Goal: Transaction & Acquisition: Purchase product/service

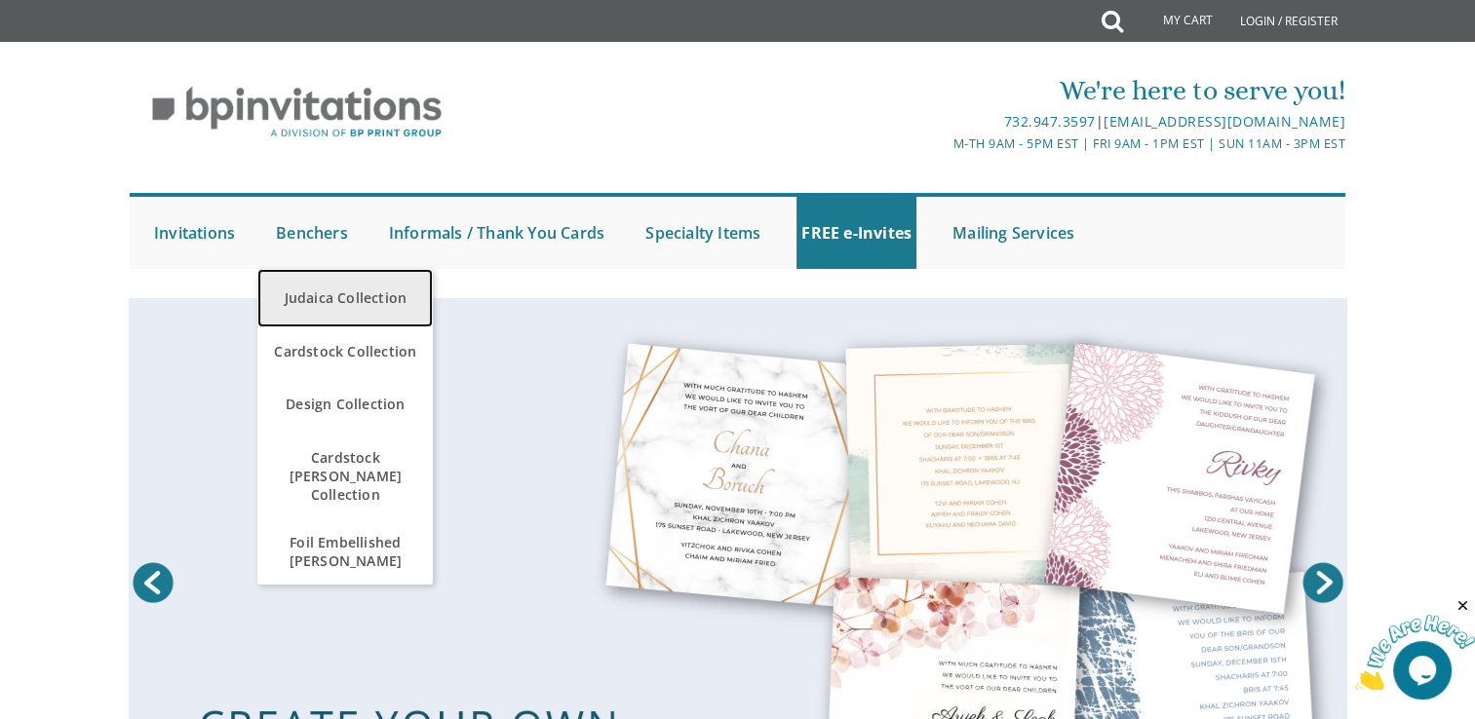
click at [352, 308] on link "Judaica Collection" at bounding box center [344, 298] width 175 height 58
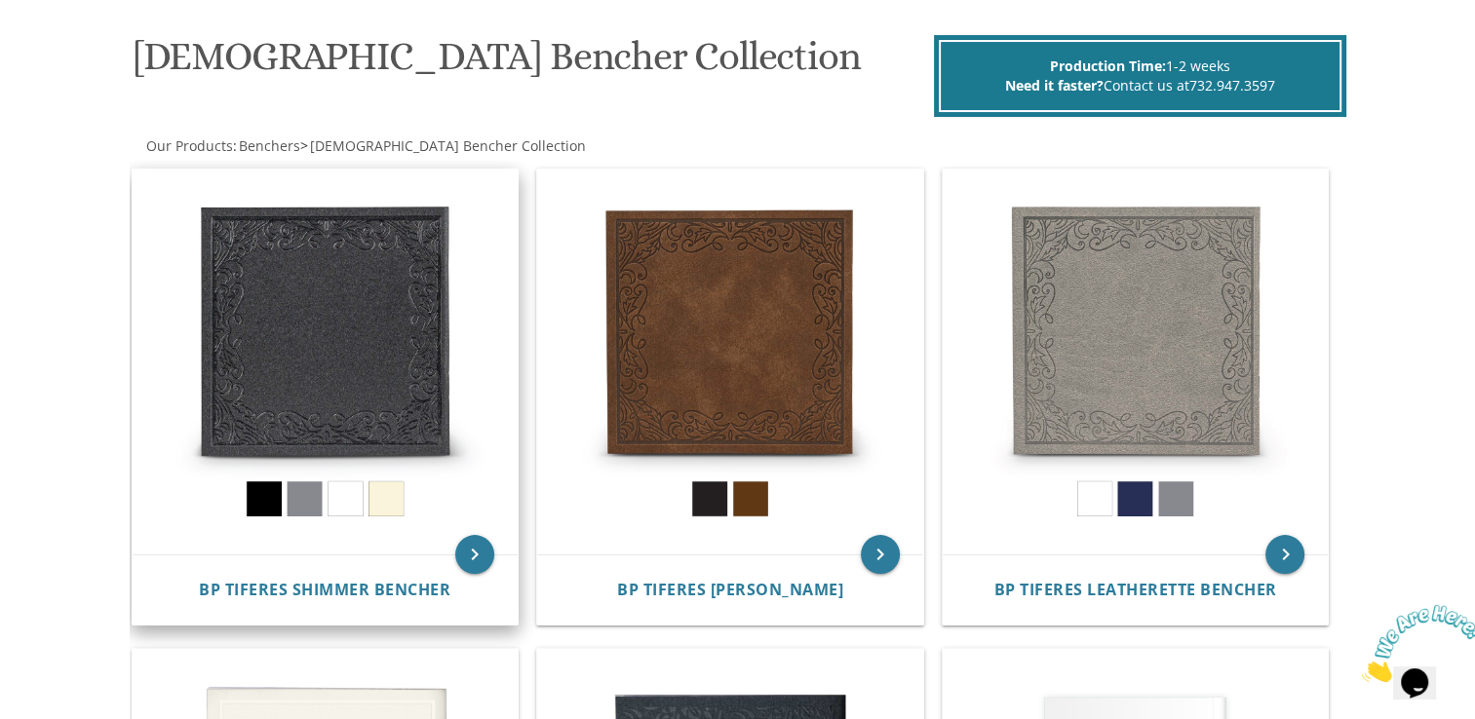
scroll to position [273, 0]
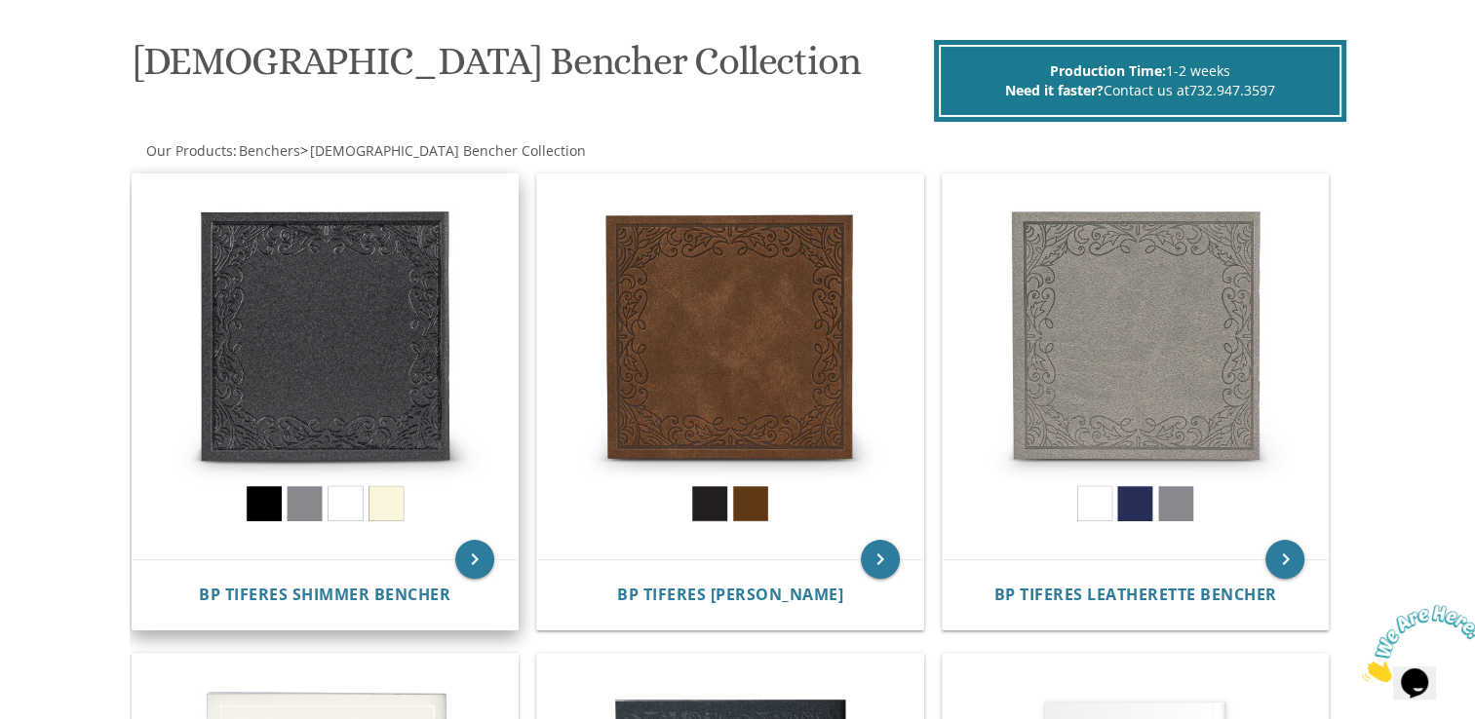
click at [257, 363] on img at bounding box center [326, 368] width 386 height 386
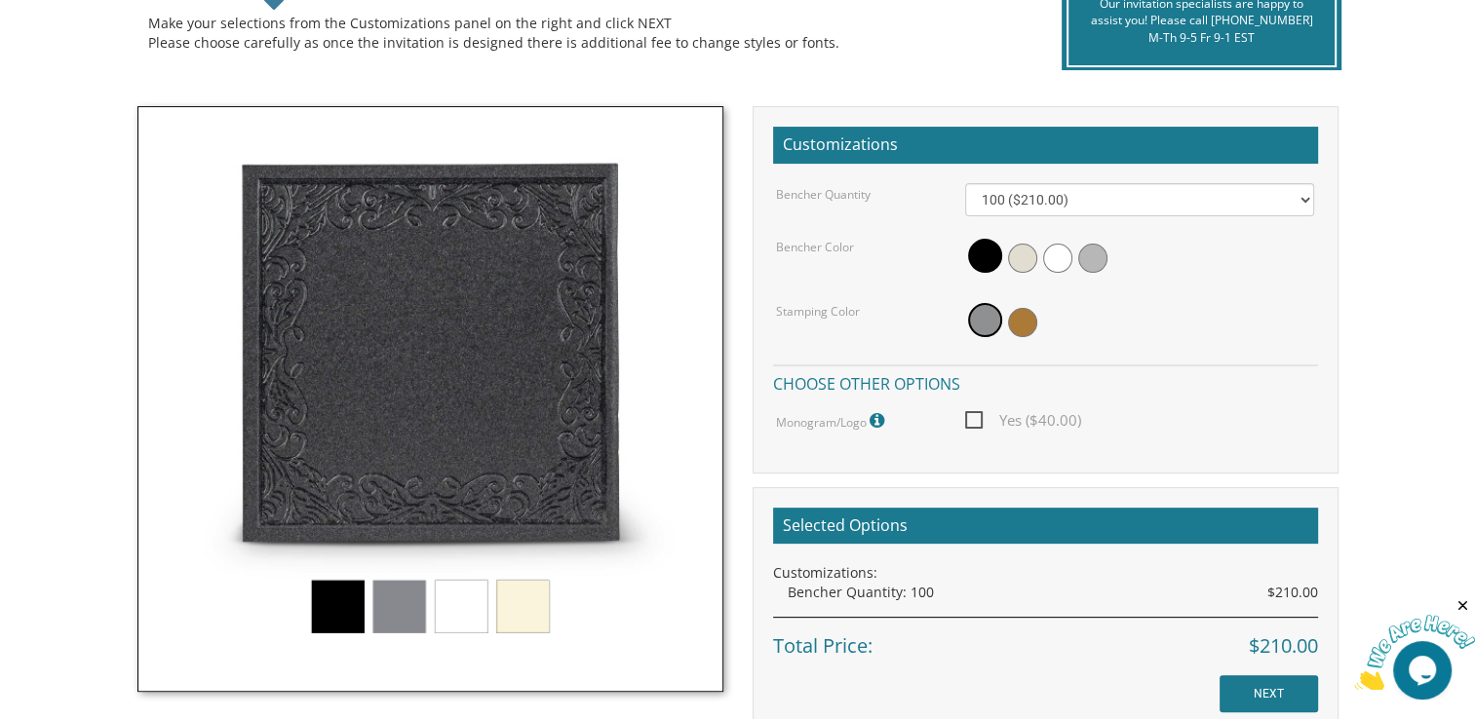
scroll to position [485, 0]
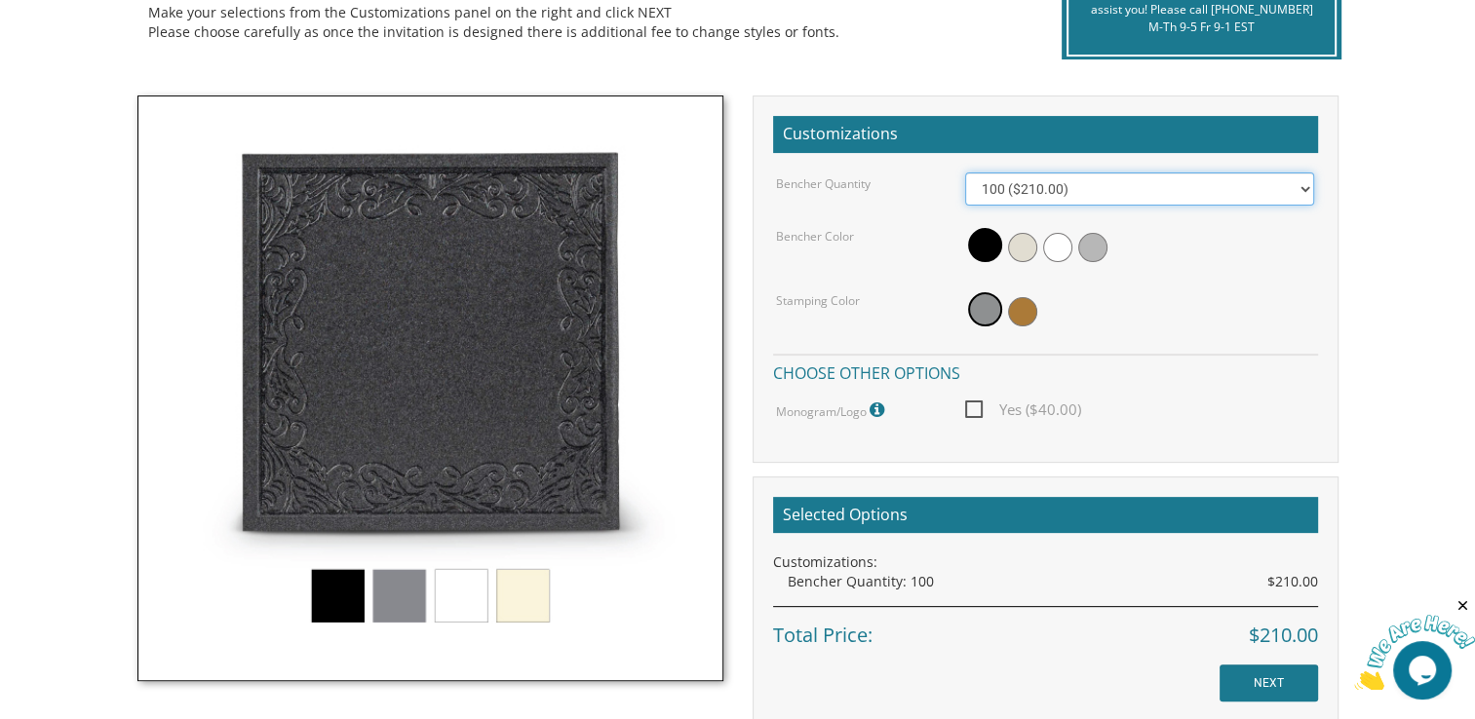
click at [1115, 195] on select "100 ($210.00) 200 ($420.00) 300 ($630.00) 400 ($840.00) 500 ($1,050.00)" at bounding box center [1139, 189] width 349 height 33
click at [1137, 162] on div "Customizations Bencher Quantity 100 ($210.00) 200 ($420.00) 300 ($630.00) 400 (…" at bounding box center [1046, 280] width 586 height 368
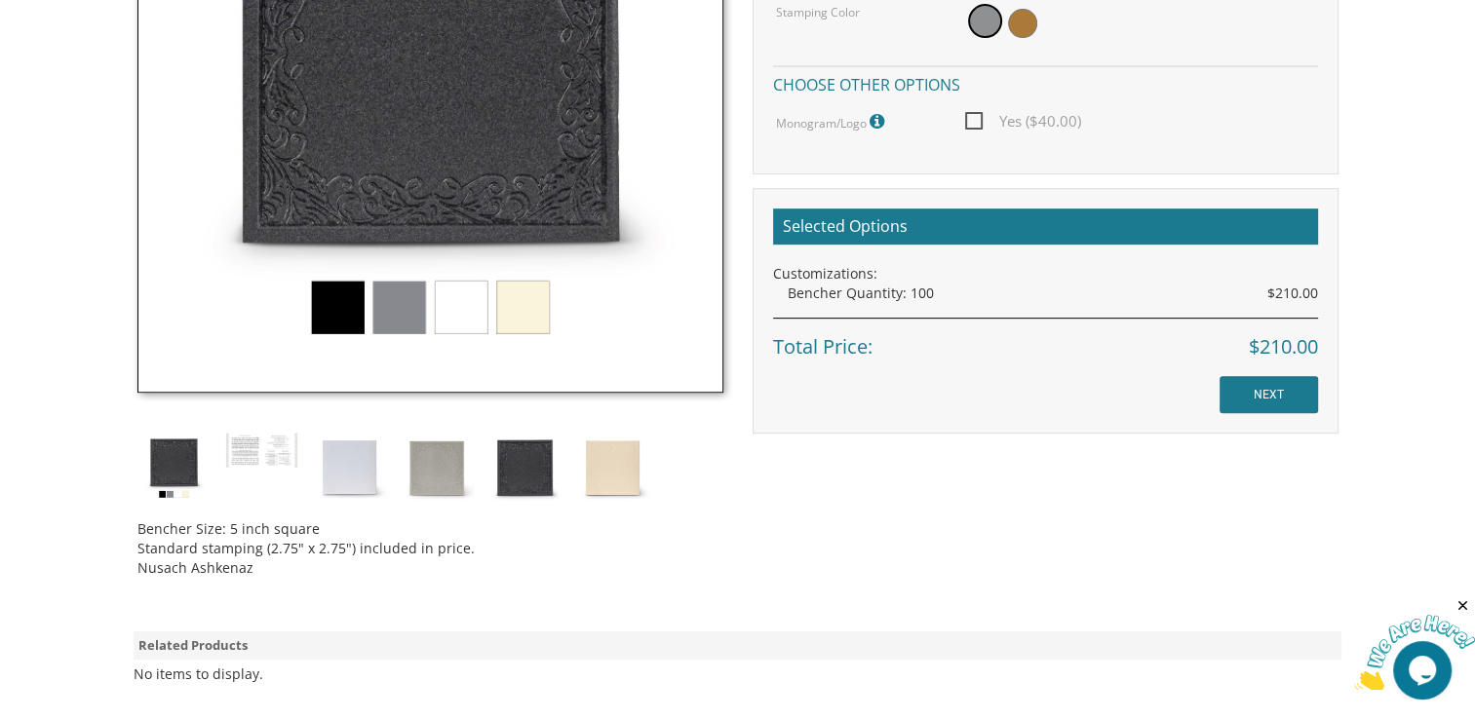
scroll to position [775, 0]
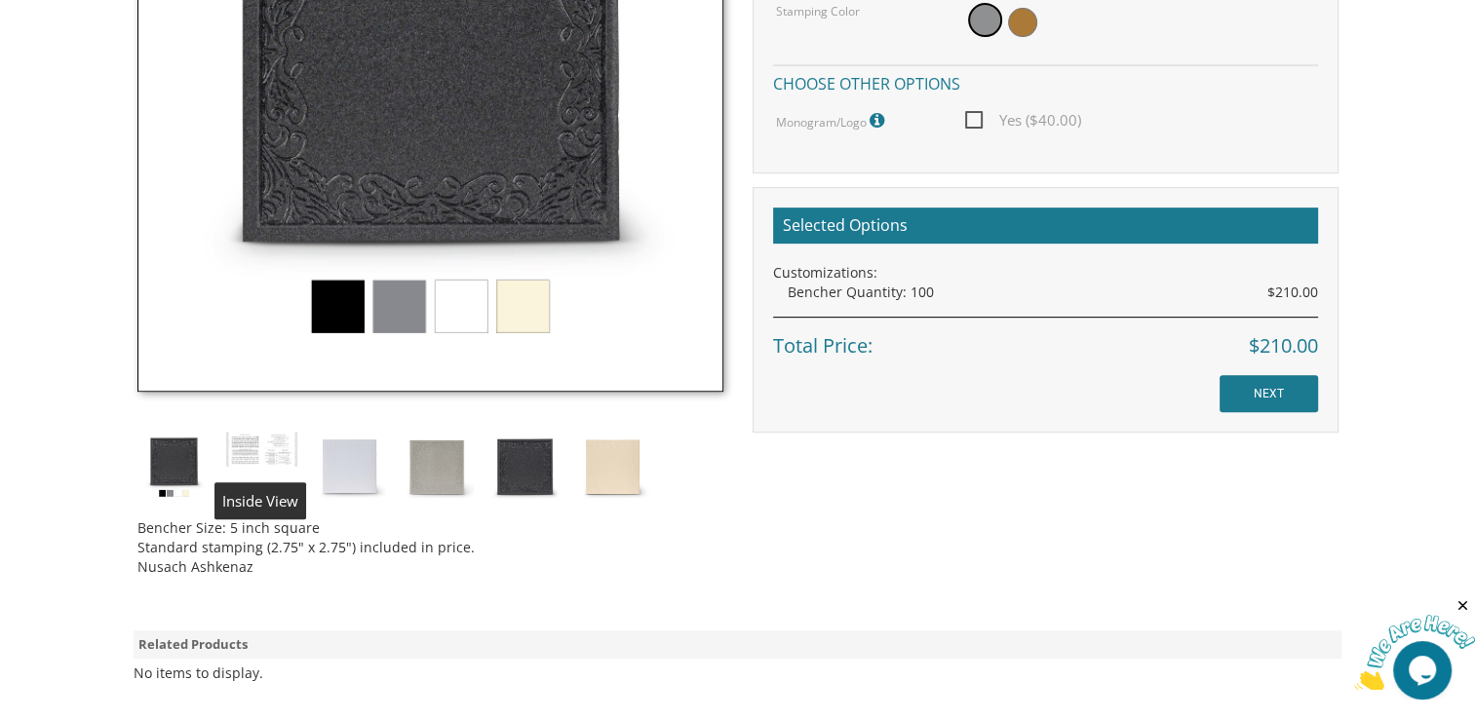
click at [263, 443] on img at bounding box center [261, 449] width 73 height 37
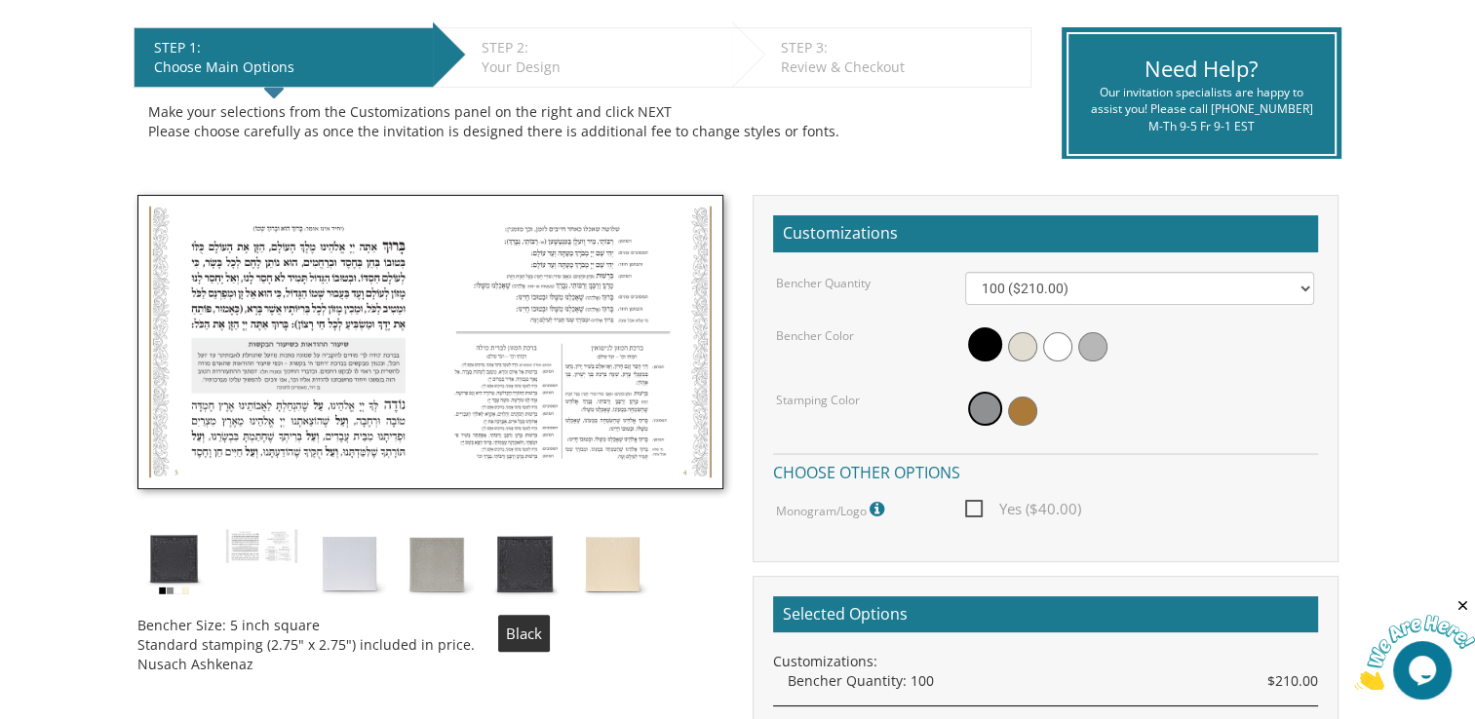
scroll to position [386, 0]
click at [152, 346] on img at bounding box center [430, 342] width 586 height 294
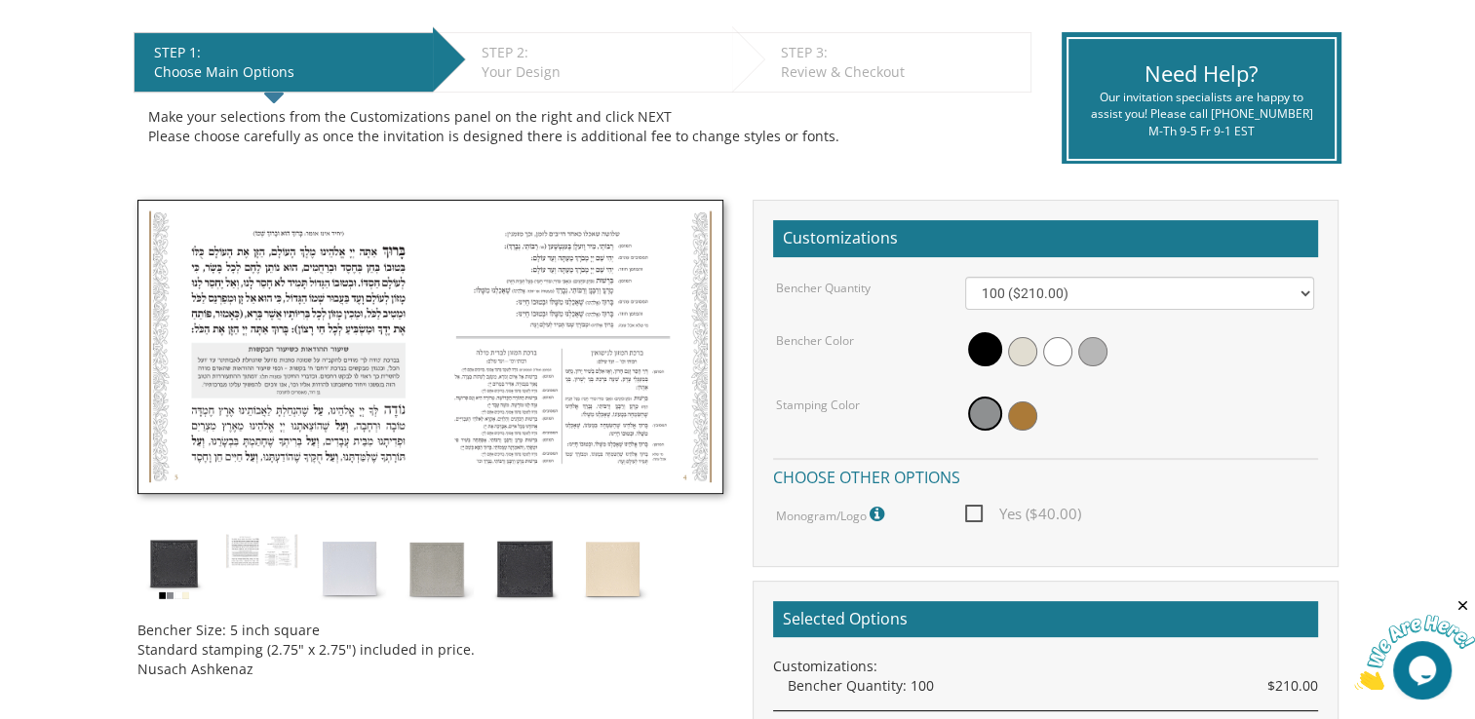
scroll to position [425, 0]
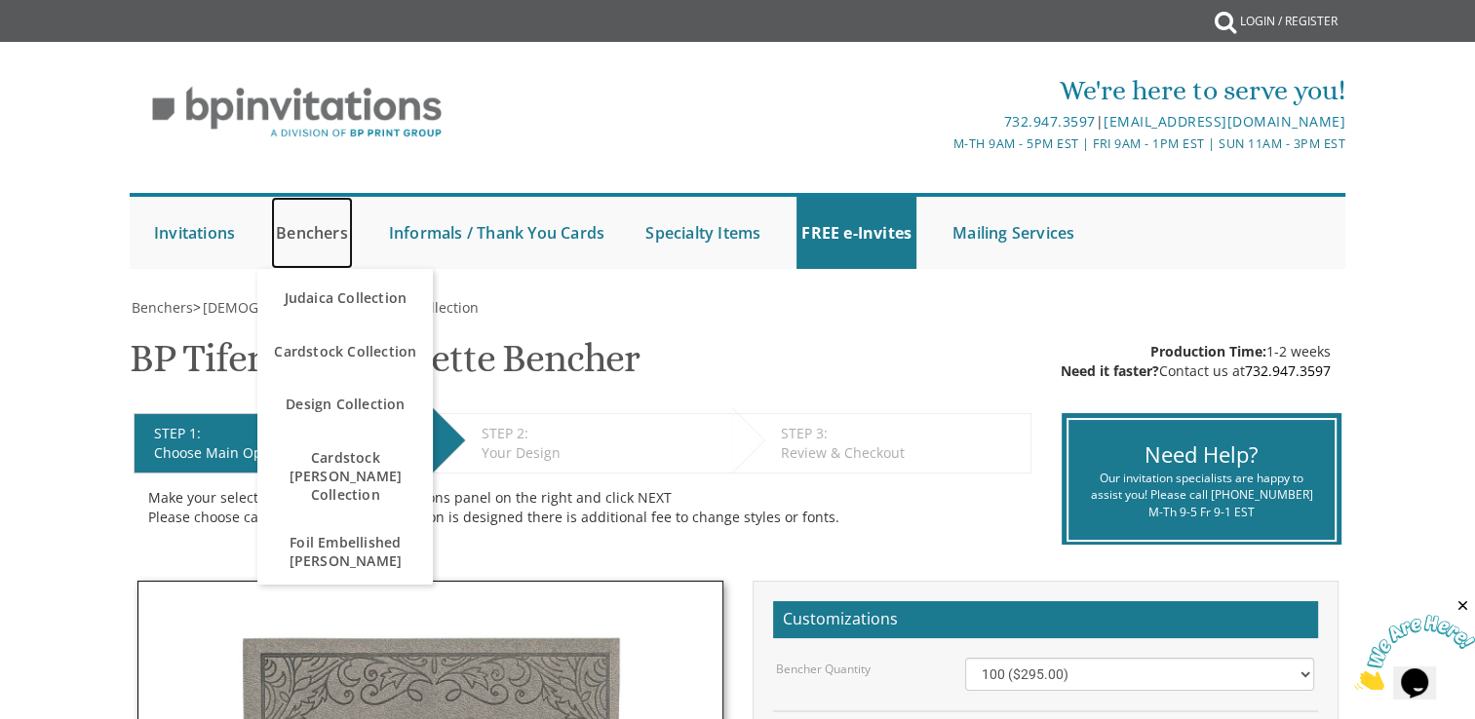
click at [307, 236] on link "Benchers" at bounding box center [312, 233] width 82 height 72
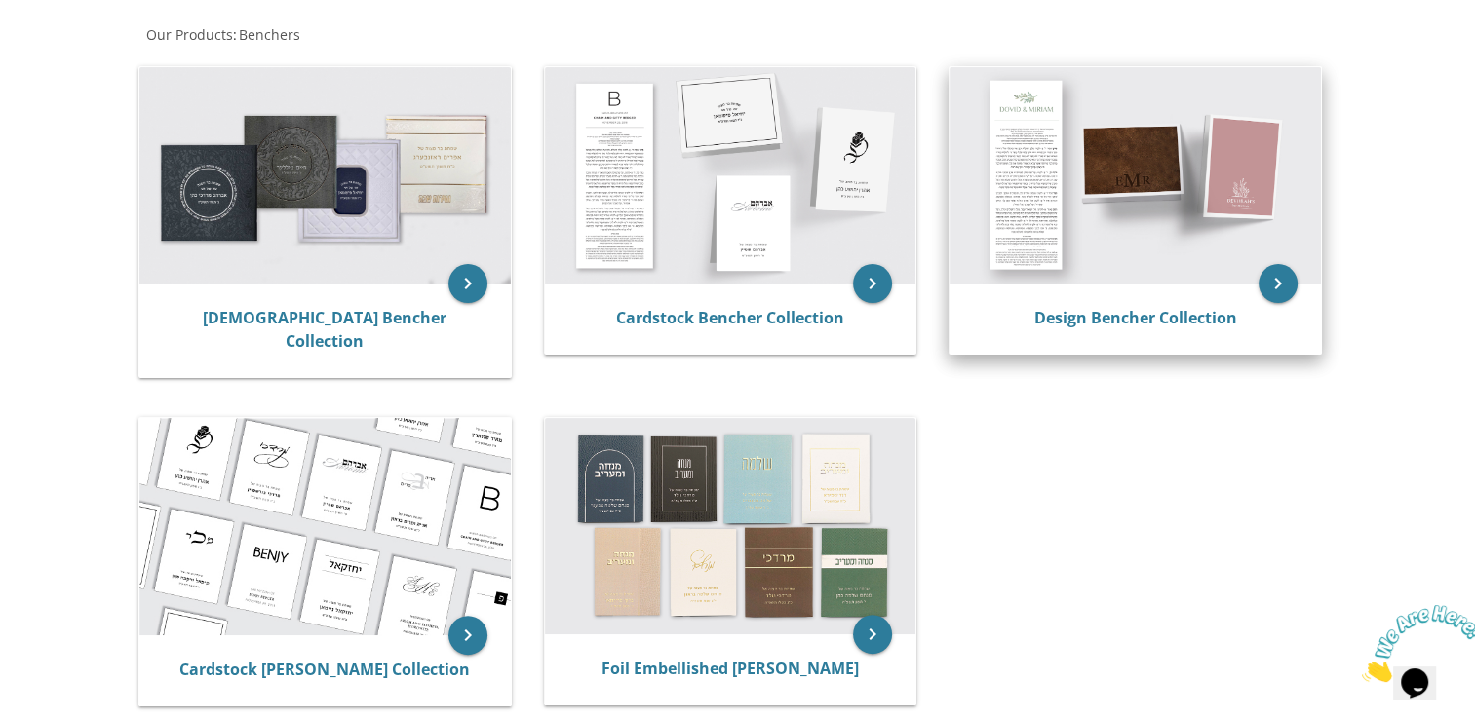
scroll to position [485, 0]
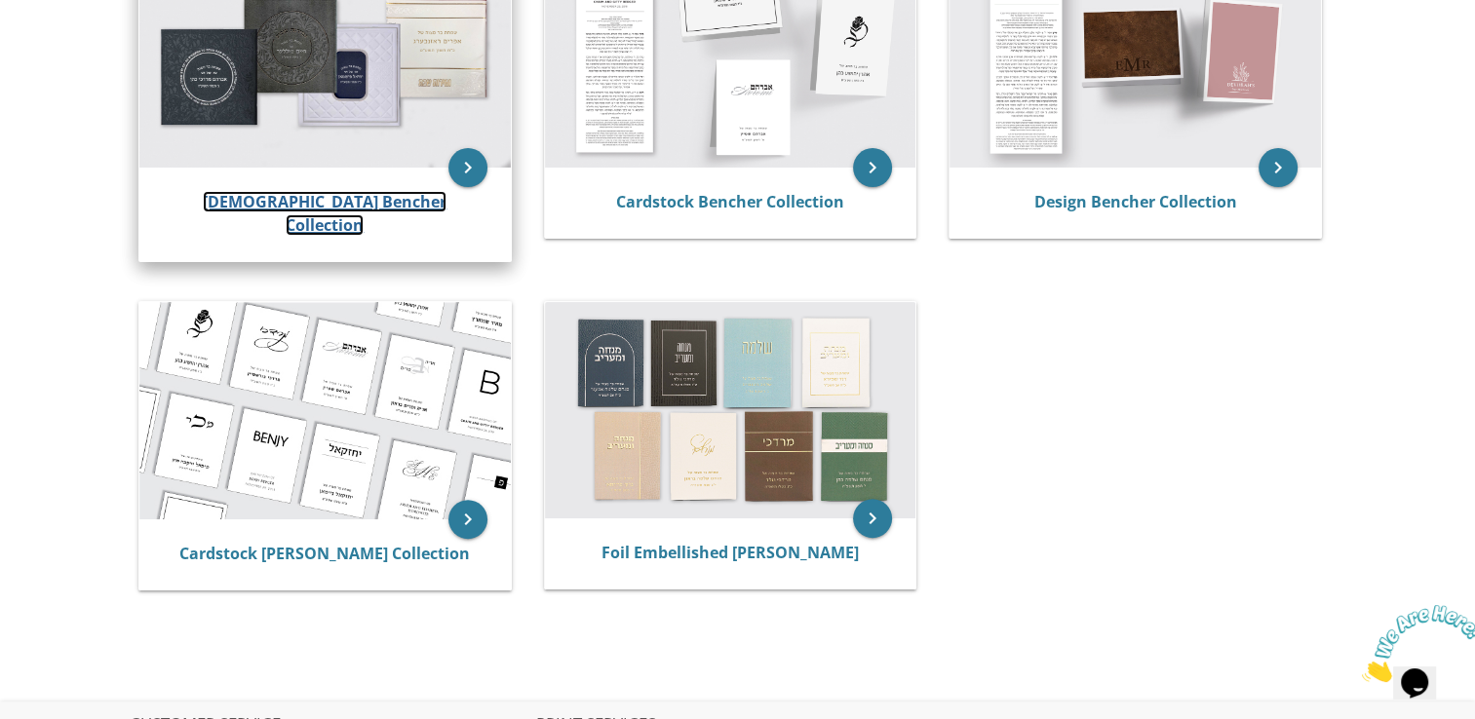
click at [291, 198] on link "[DEMOGRAPHIC_DATA] Bencher Collection" at bounding box center [325, 213] width 244 height 45
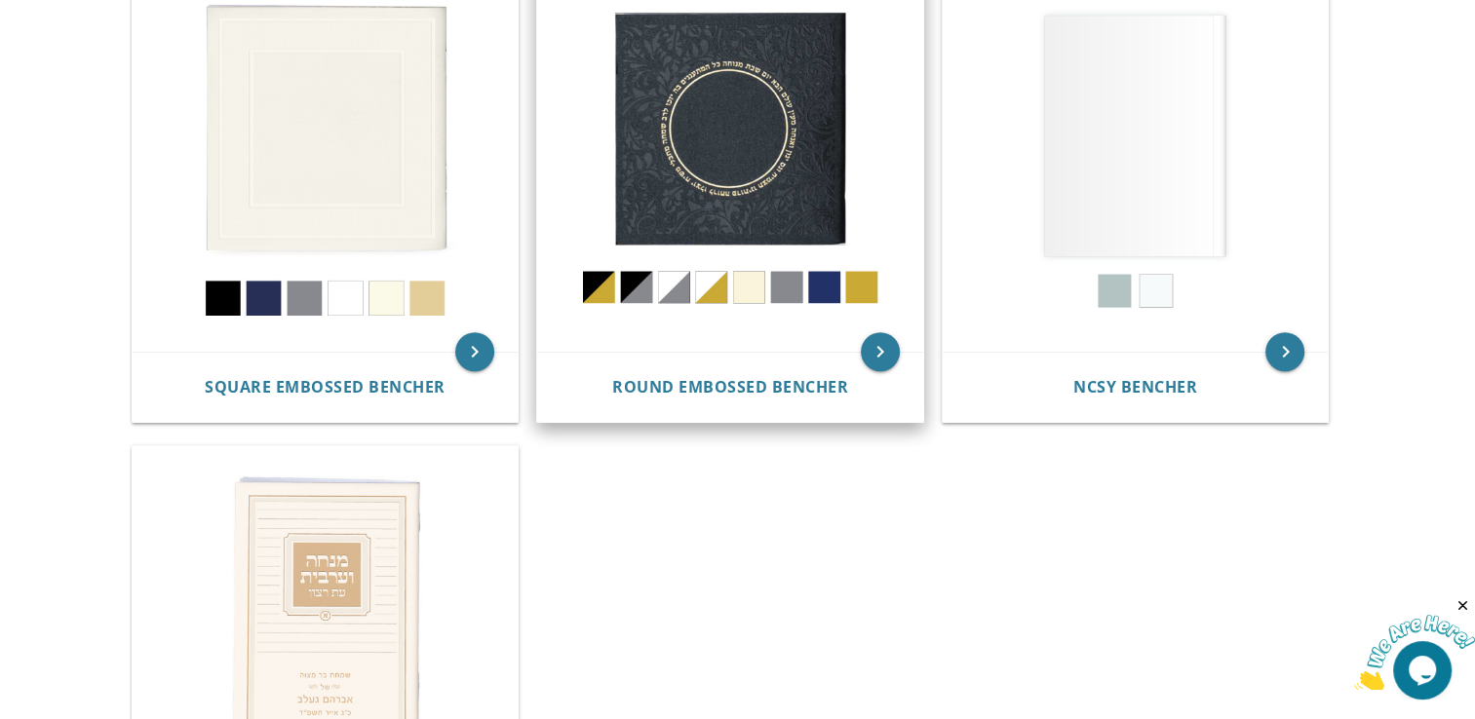
scroll to position [959, 0]
click at [712, 134] on img at bounding box center [730, 161] width 386 height 386
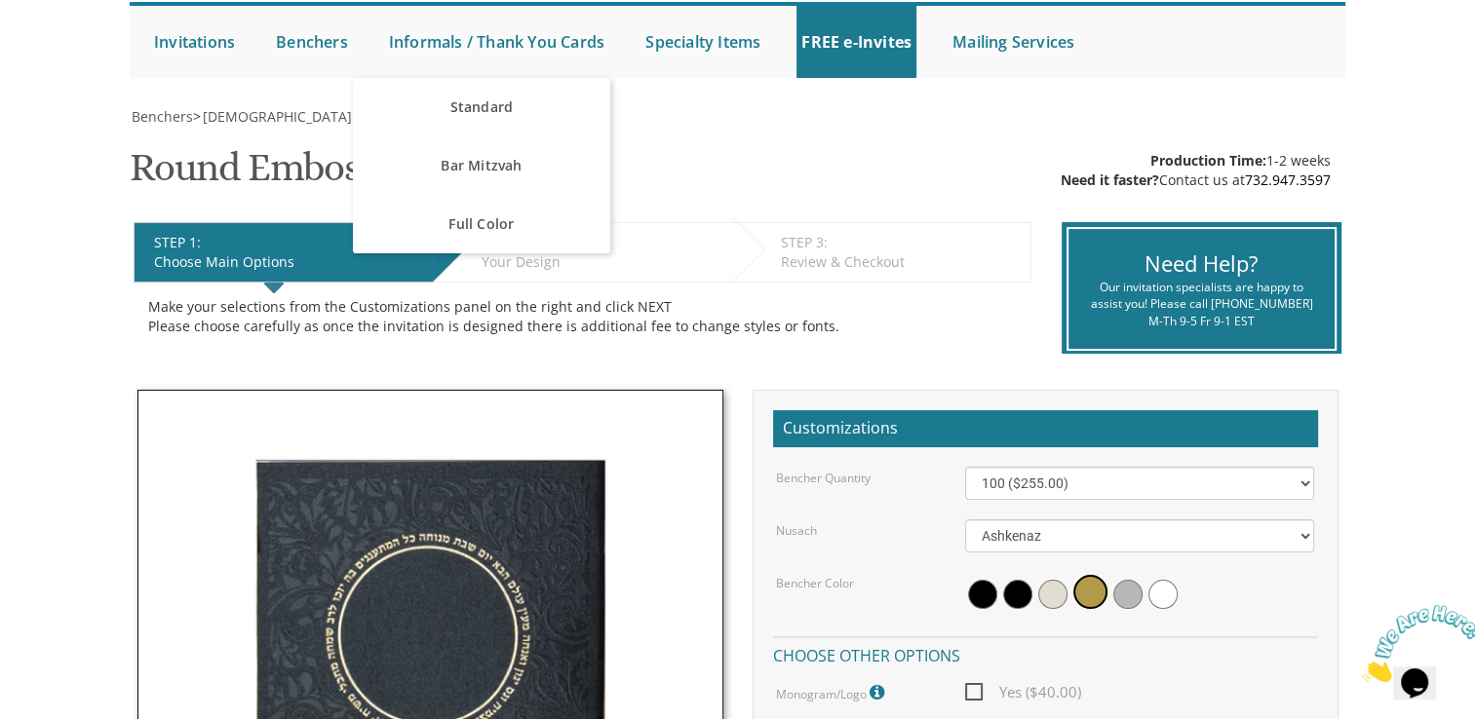
scroll to position [193, 0]
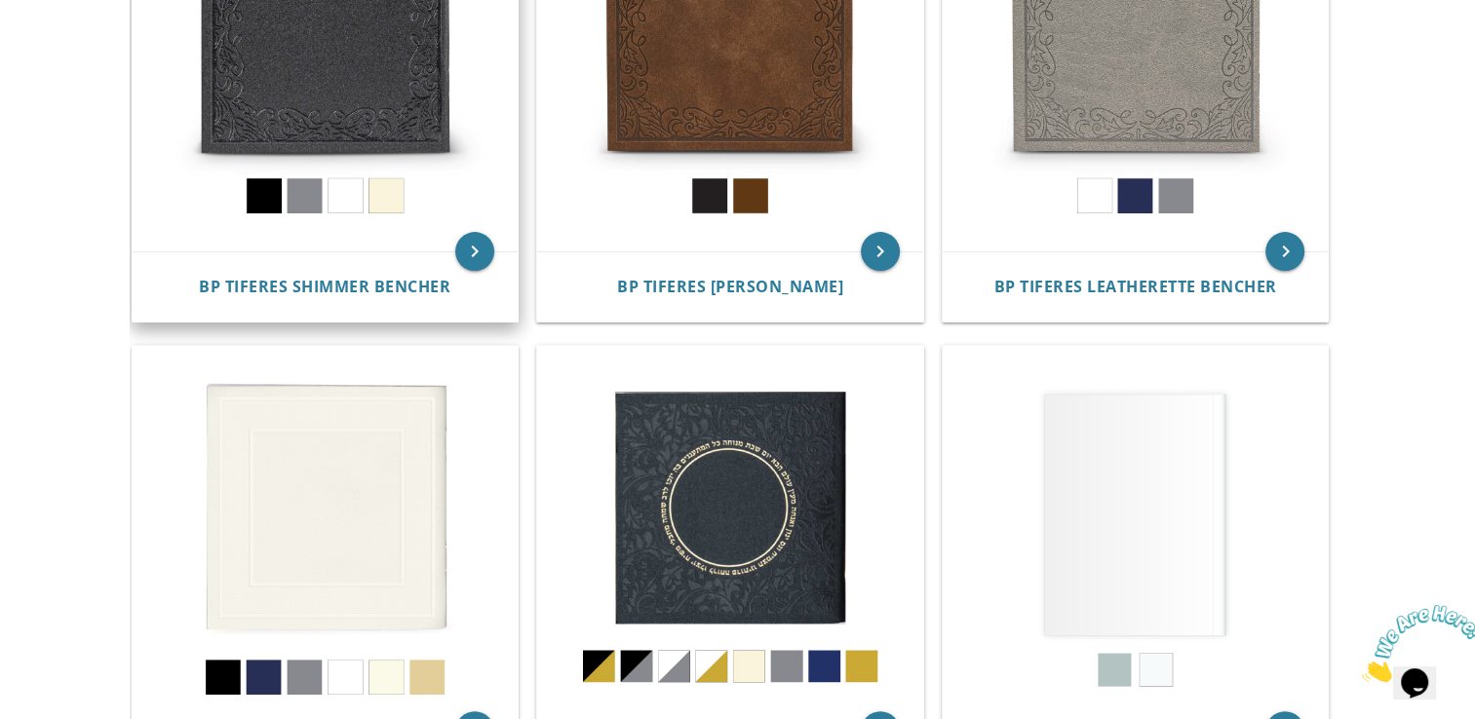
scroll to position [571, 0]
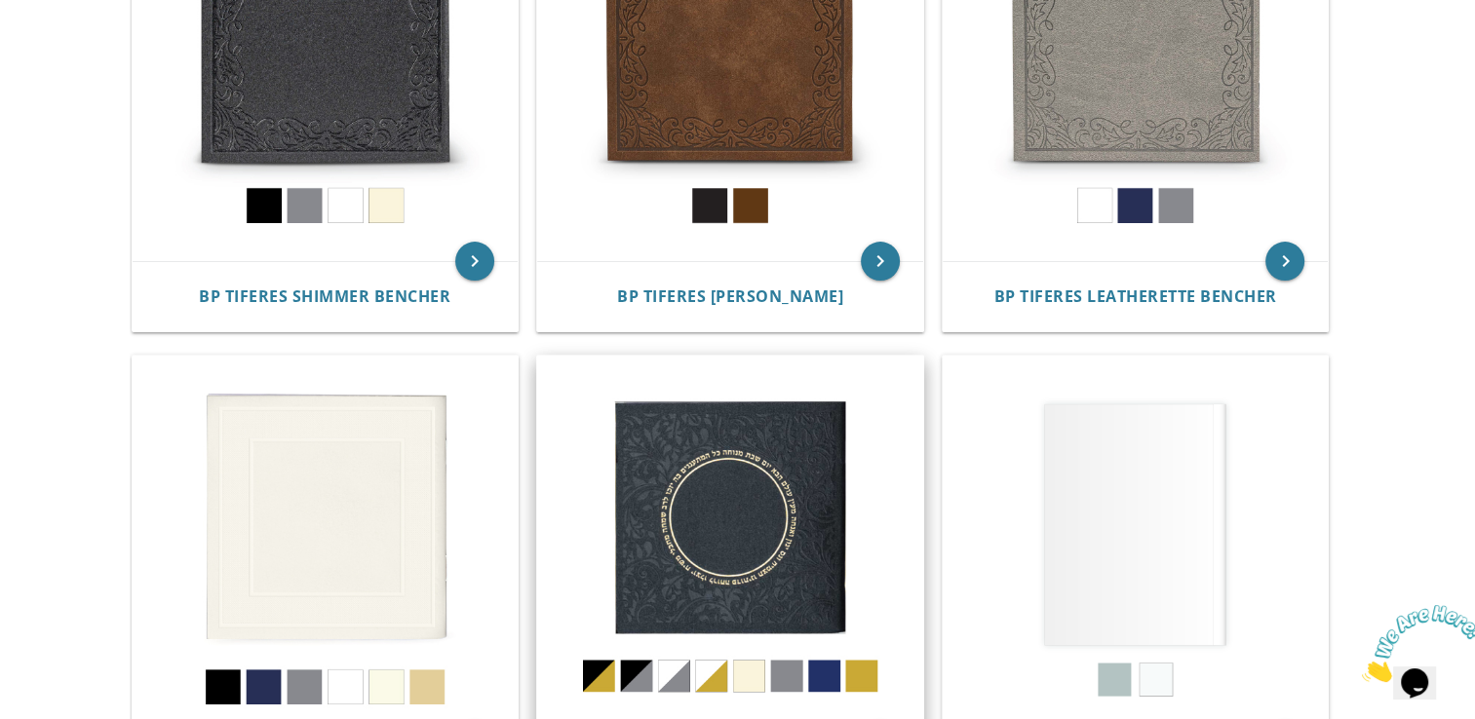
click at [709, 680] on img at bounding box center [730, 549] width 386 height 386
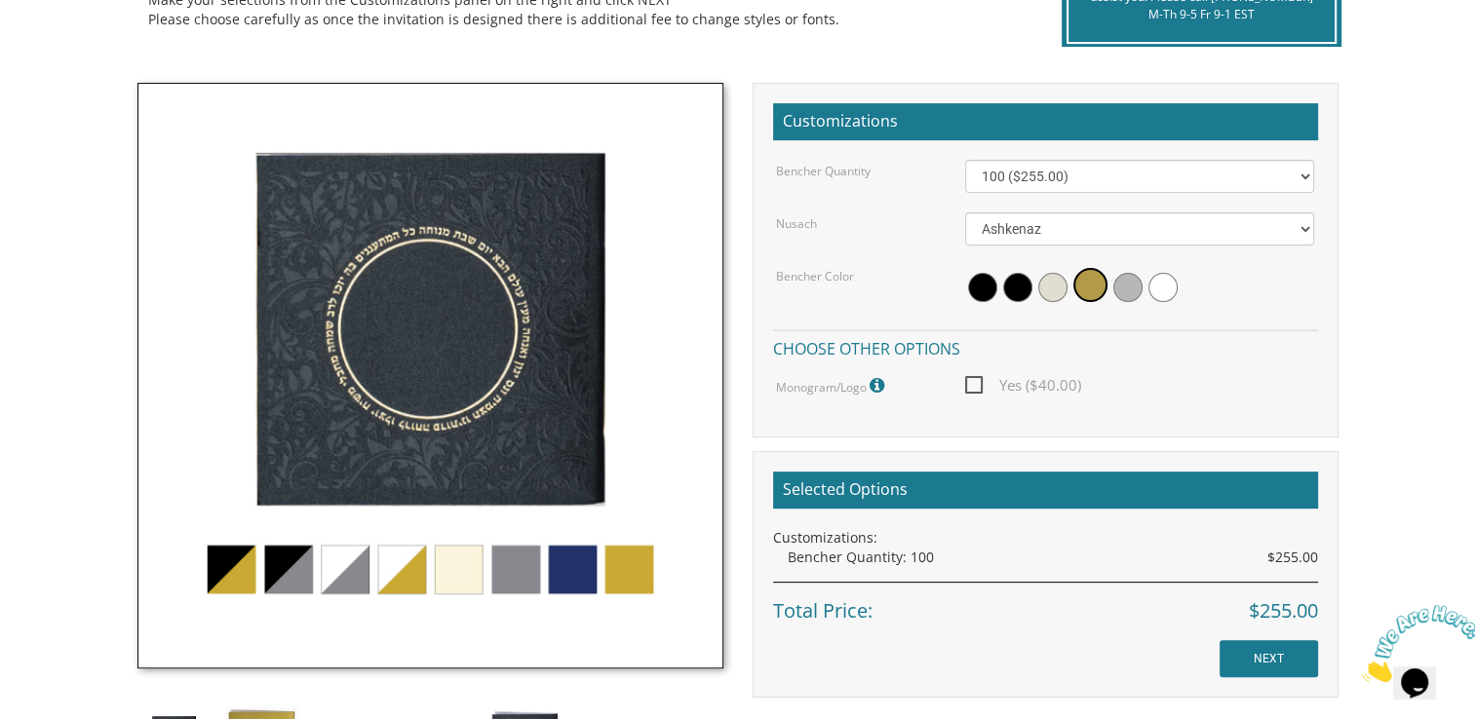
scroll to position [583, 0]
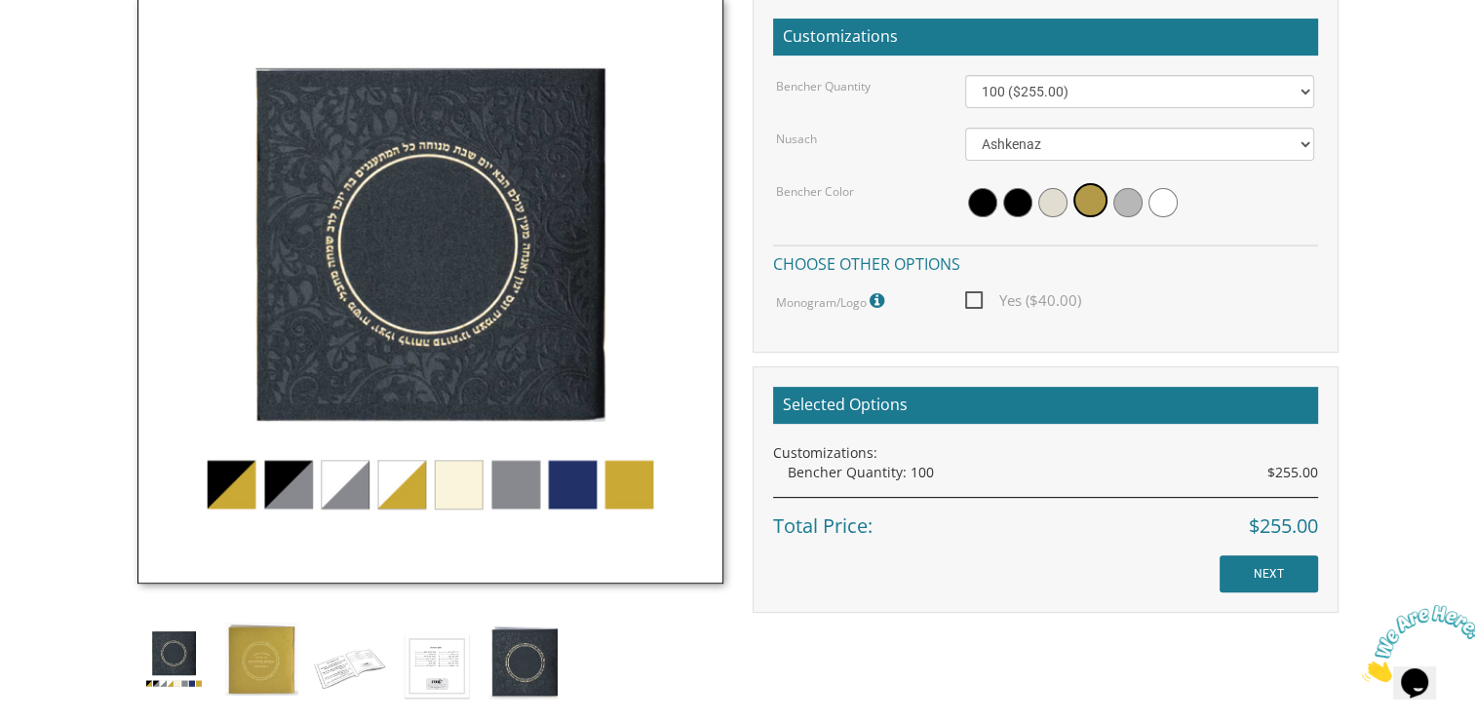
click at [562, 491] on img at bounding box center [430, 291] width 586 height 586
click at [636, 494] on img at bounding box center [430, 291] width 586 height 586
click at [260, 653] on img at bounding box center [261, 659] width 73 height 73
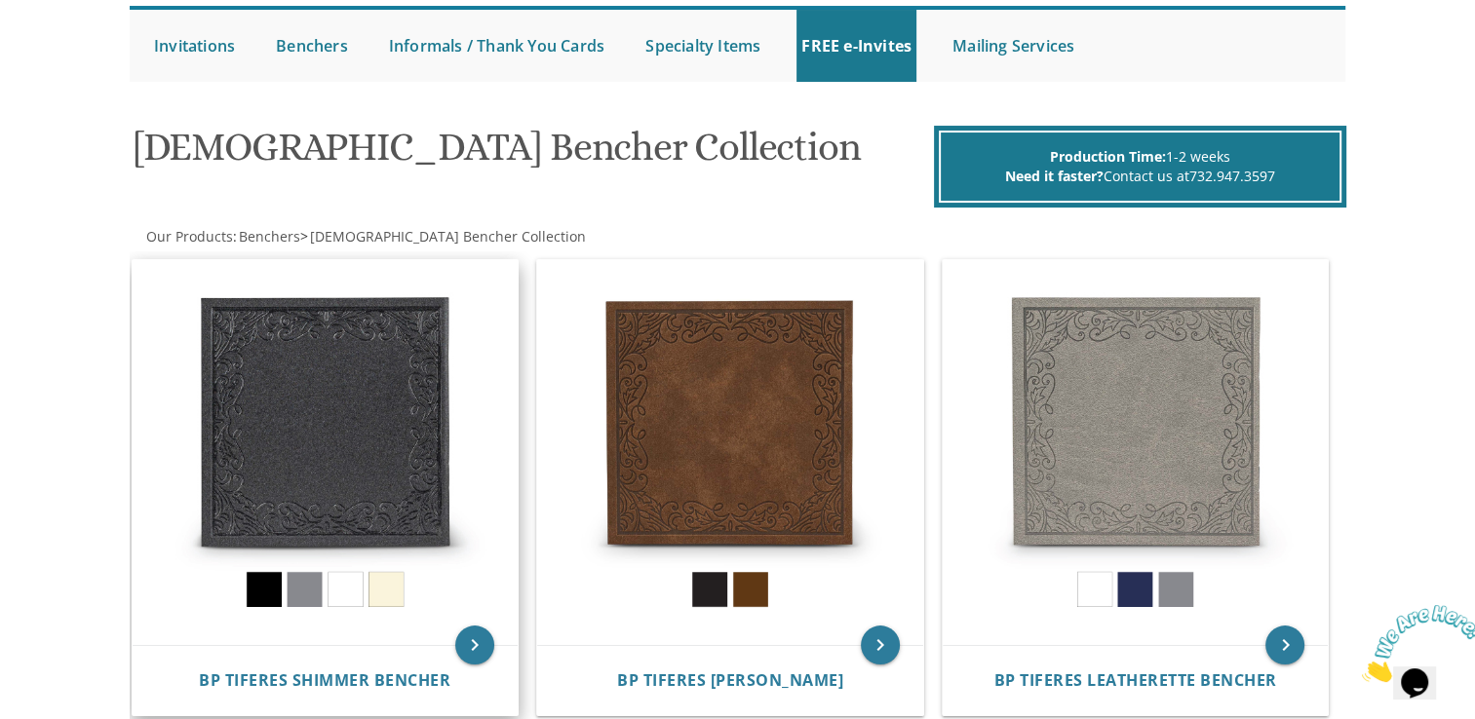
scroll to position [194, 0]
